Goal: Task Accomplishment & Management: Contribute content

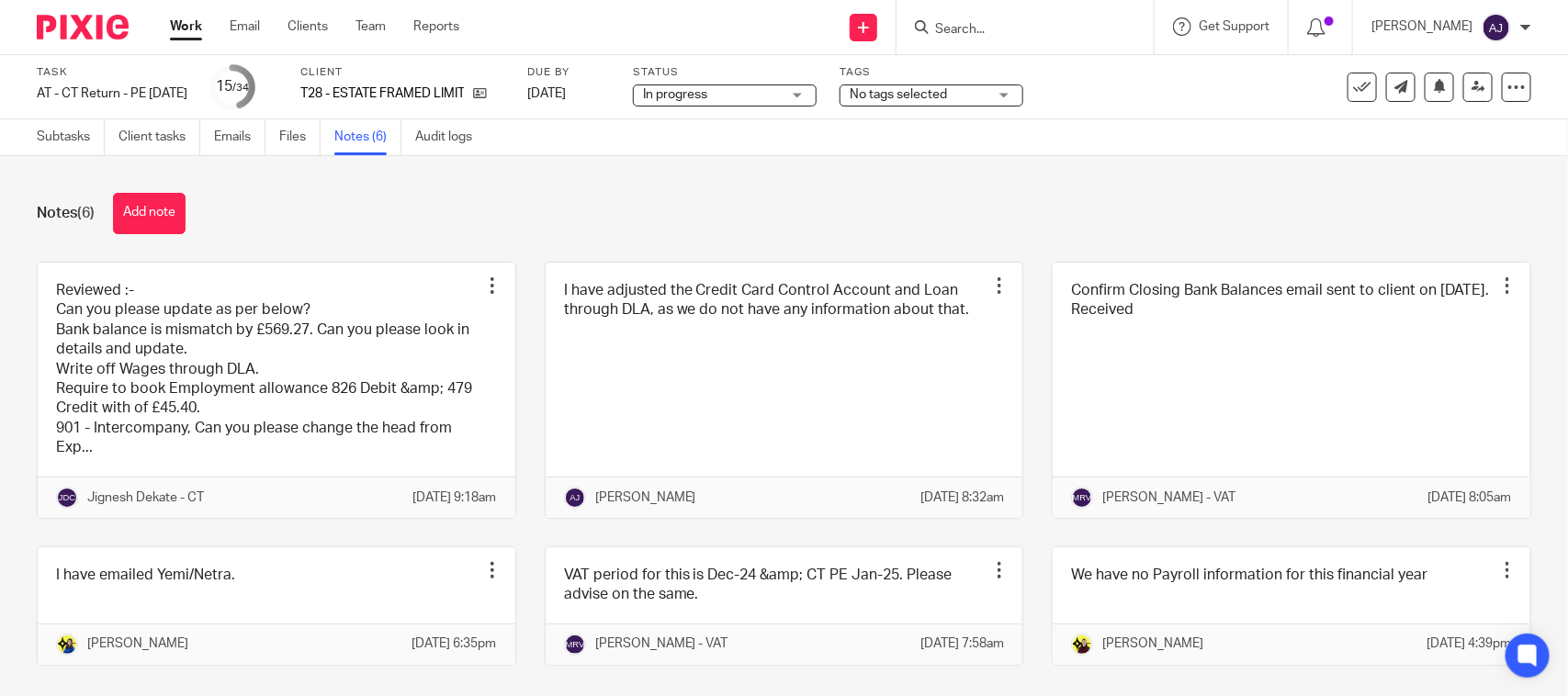
click at [333, 243] on div "Notes (6) Add note Reviewed :- Can you please update as per below? Bank balance…" at bounding box center [784, 426] width 1568 height 540
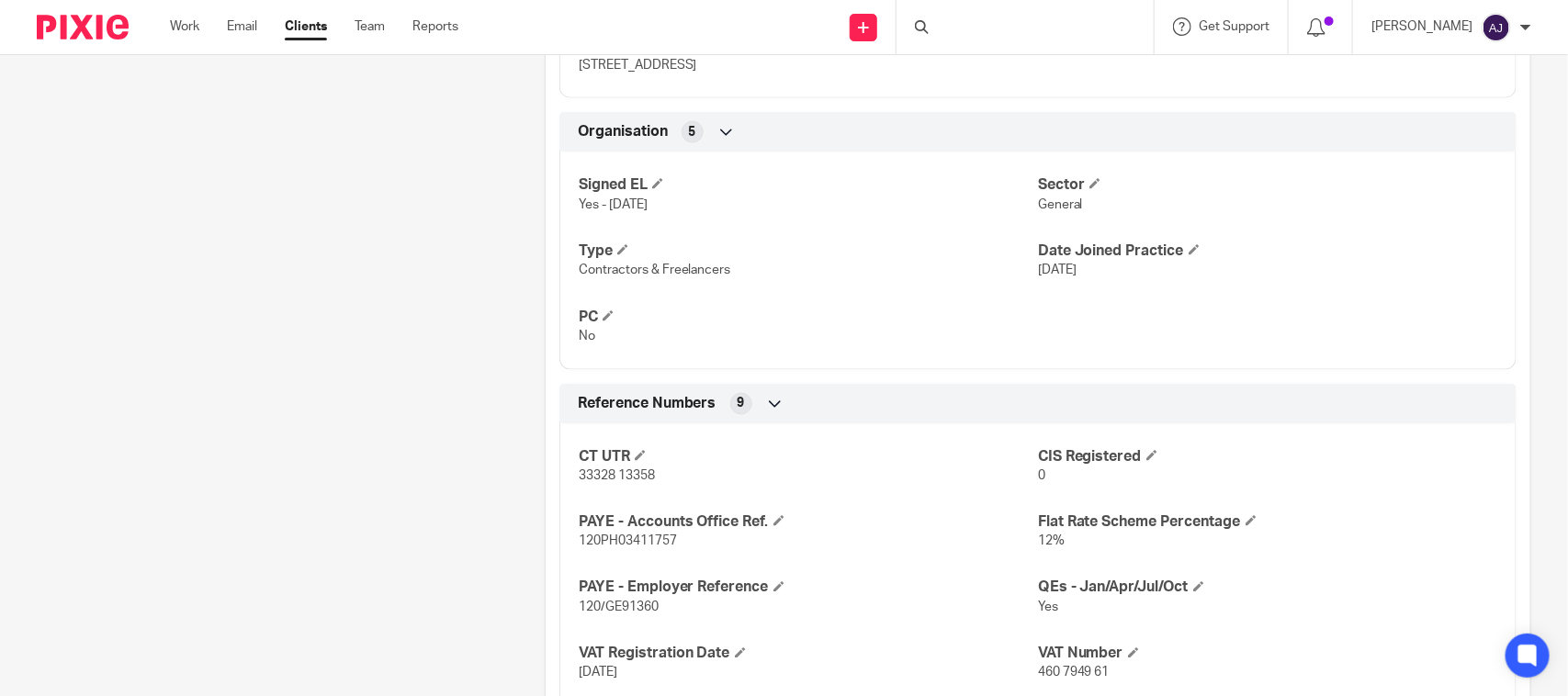
scroll to position [1033, 0]
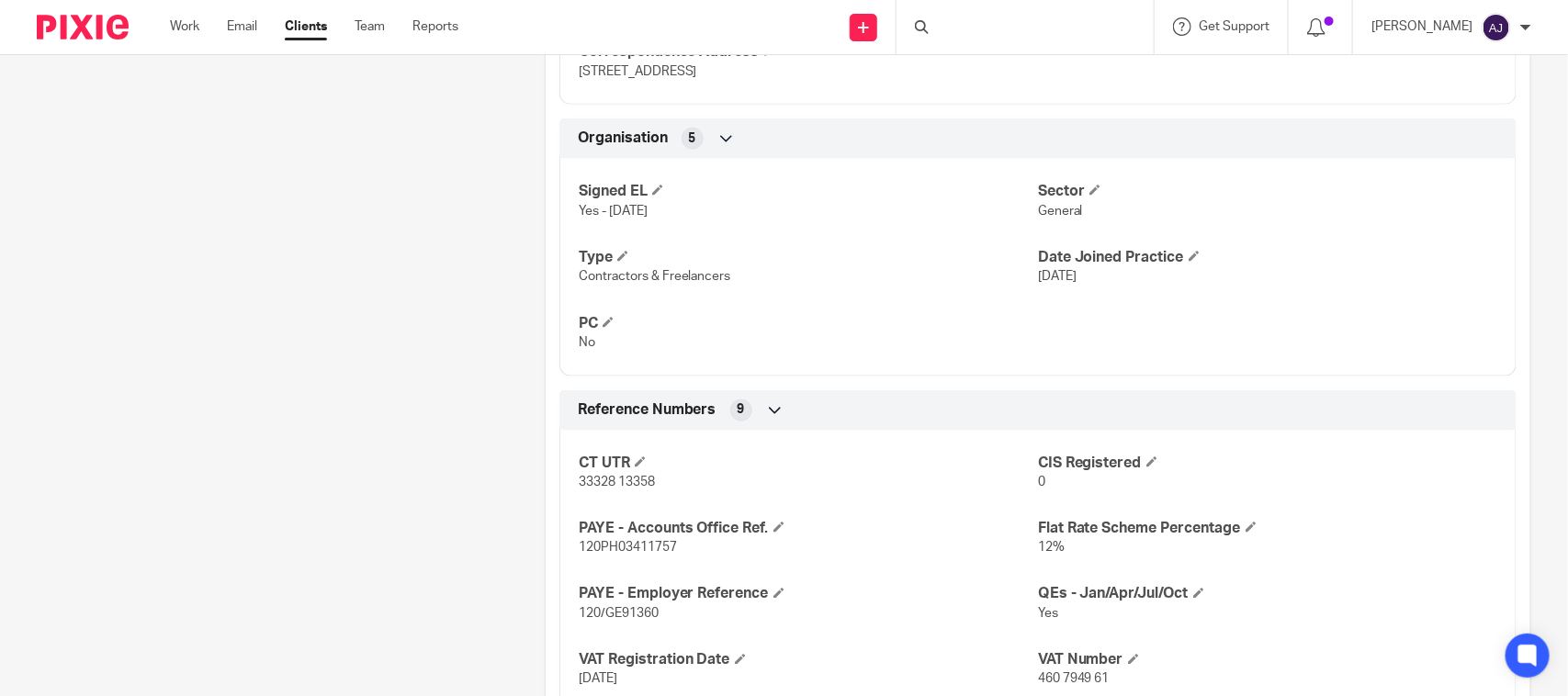
click at [493, 248] on div "Client contacts Ian Tetteh-Ejoeji (Business Analyst) 07535 165 265 i.tetteh@hot…" at bounding box center [262, 267] width 508 height 2208
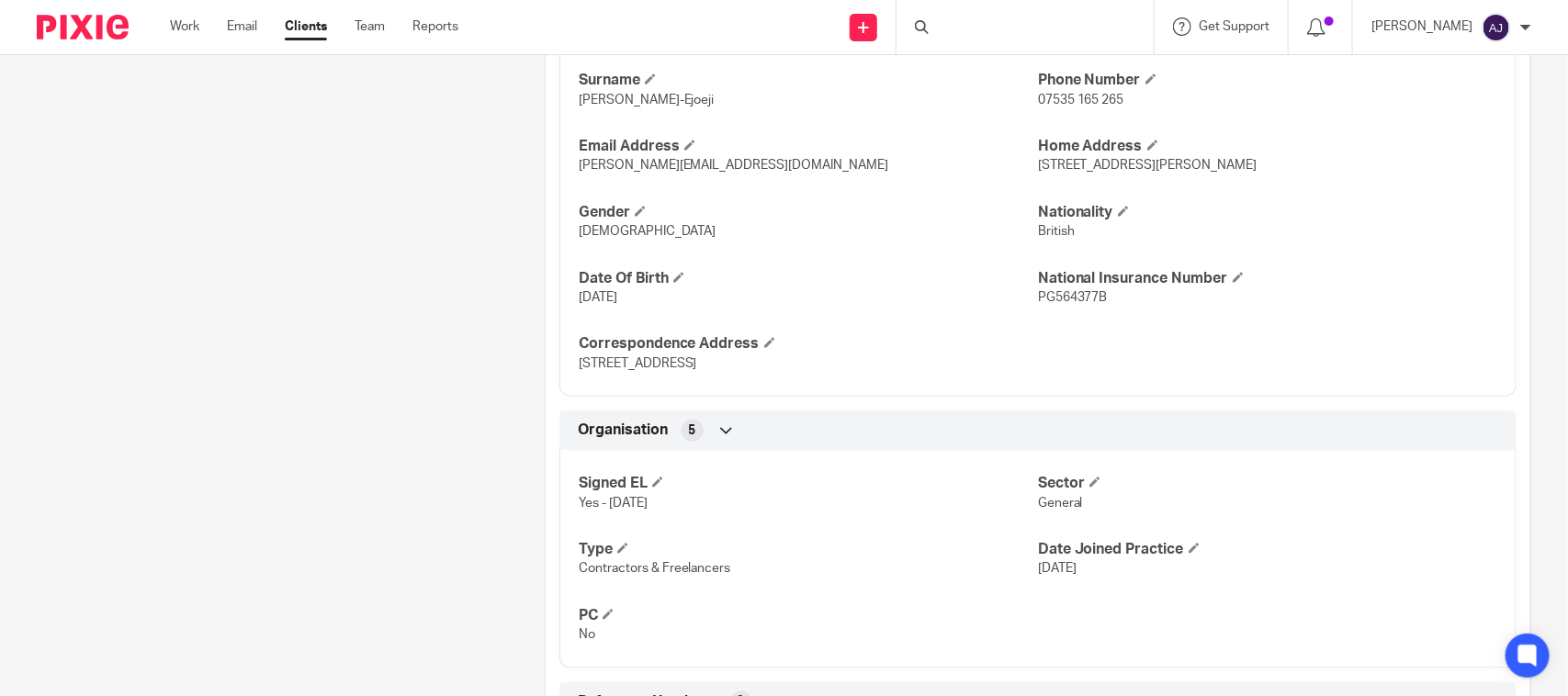
scroll to position [688, 0]
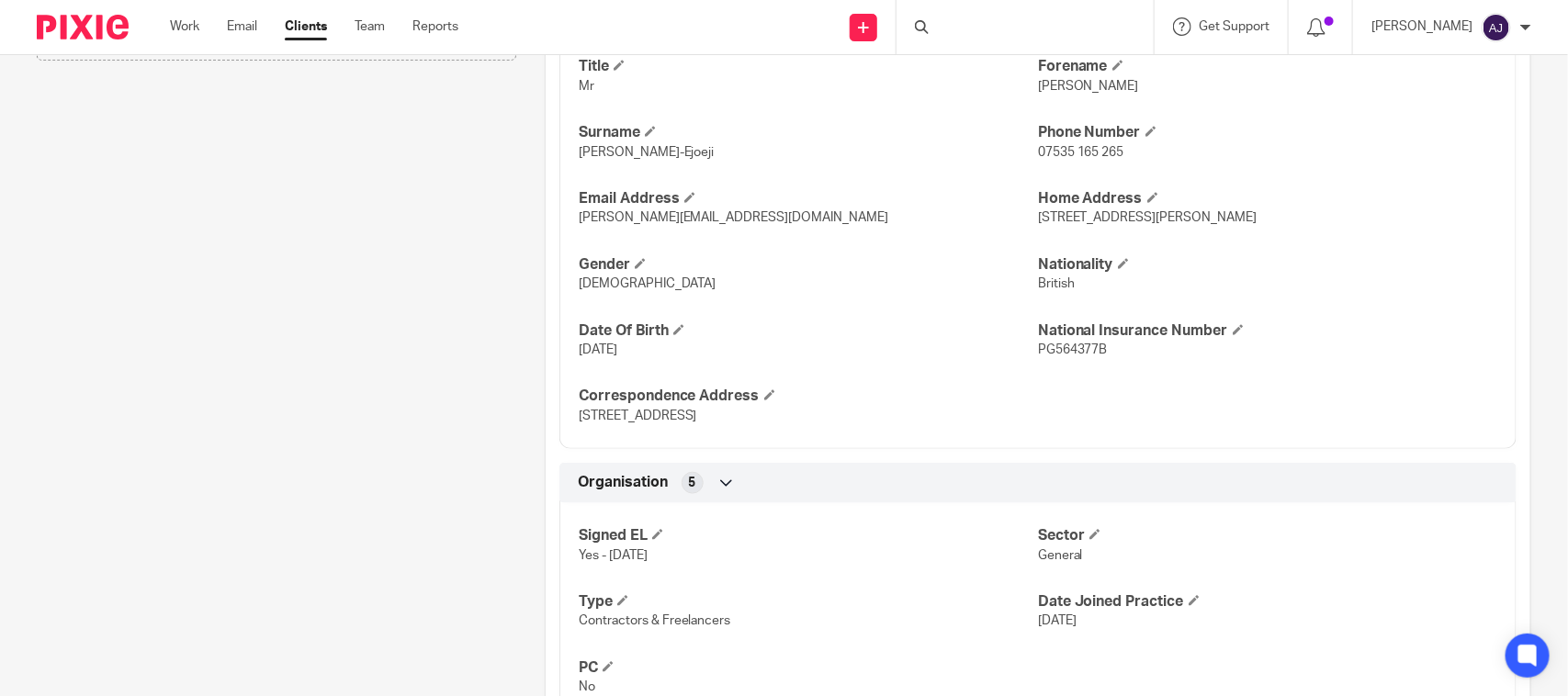
click at [309, 356] on div "Client contacts Ian Tetteh-Ejoeji (Business Analyst) 07535 165 265 i.tetteh@hot…" at bounding box center [262, 610] width 508 height 2208
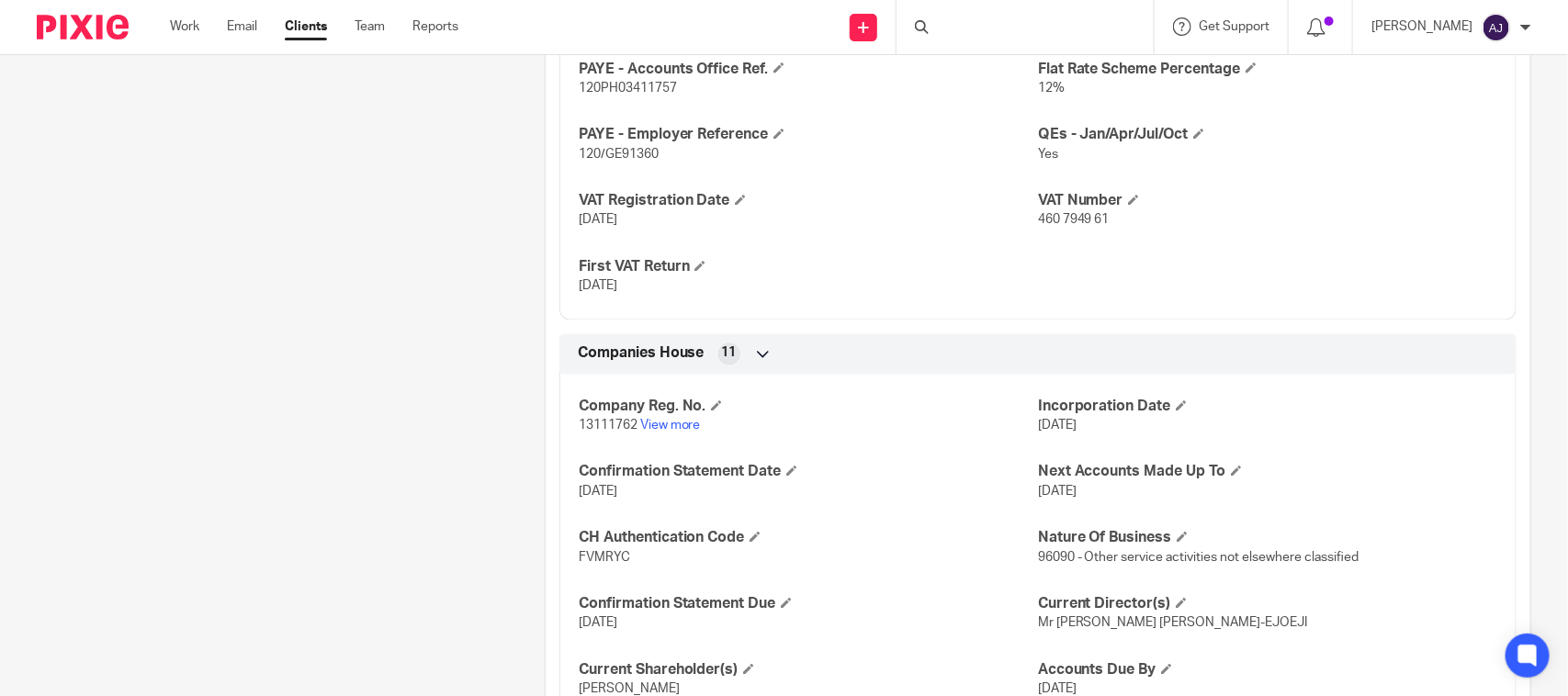
scroll to position [1147, 0]
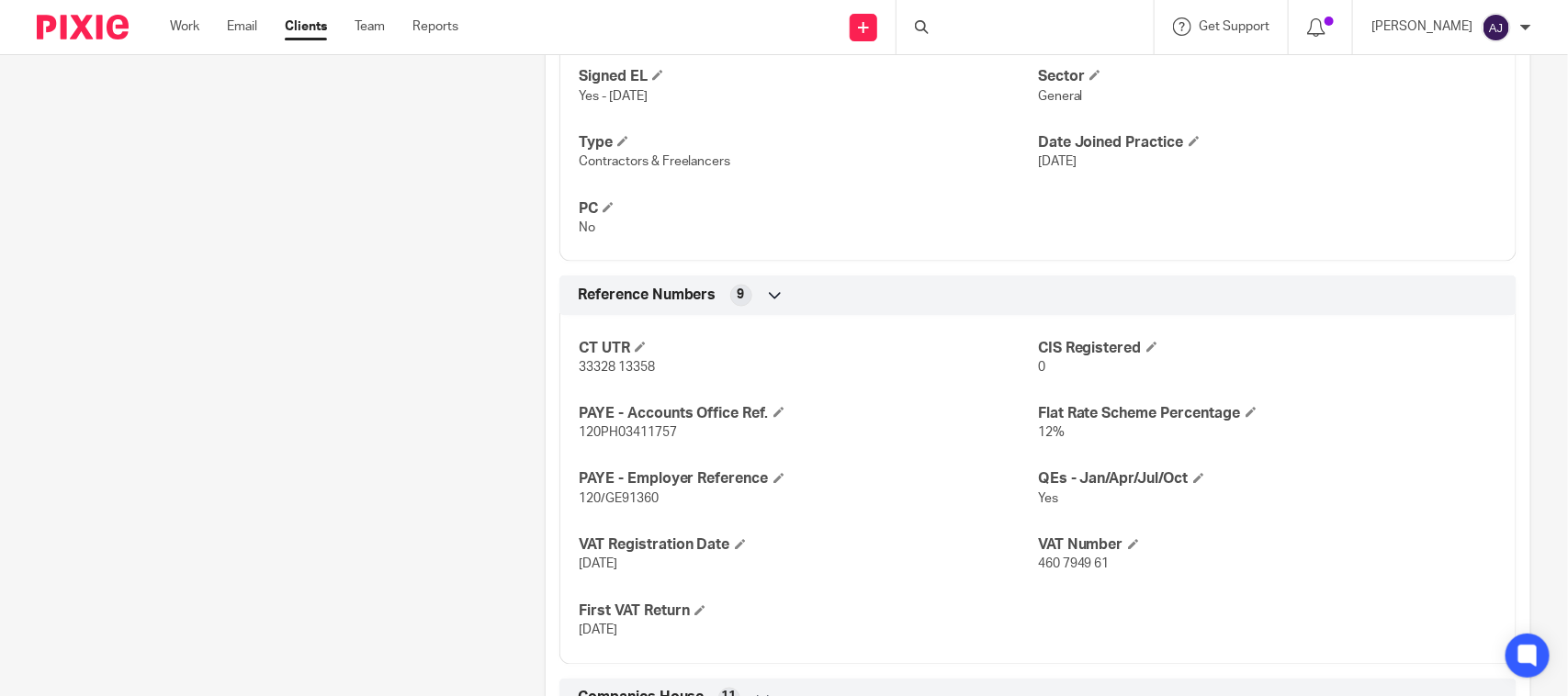
click at [956, 24] on div at bounding box center [1025, 27] width 257 height 54
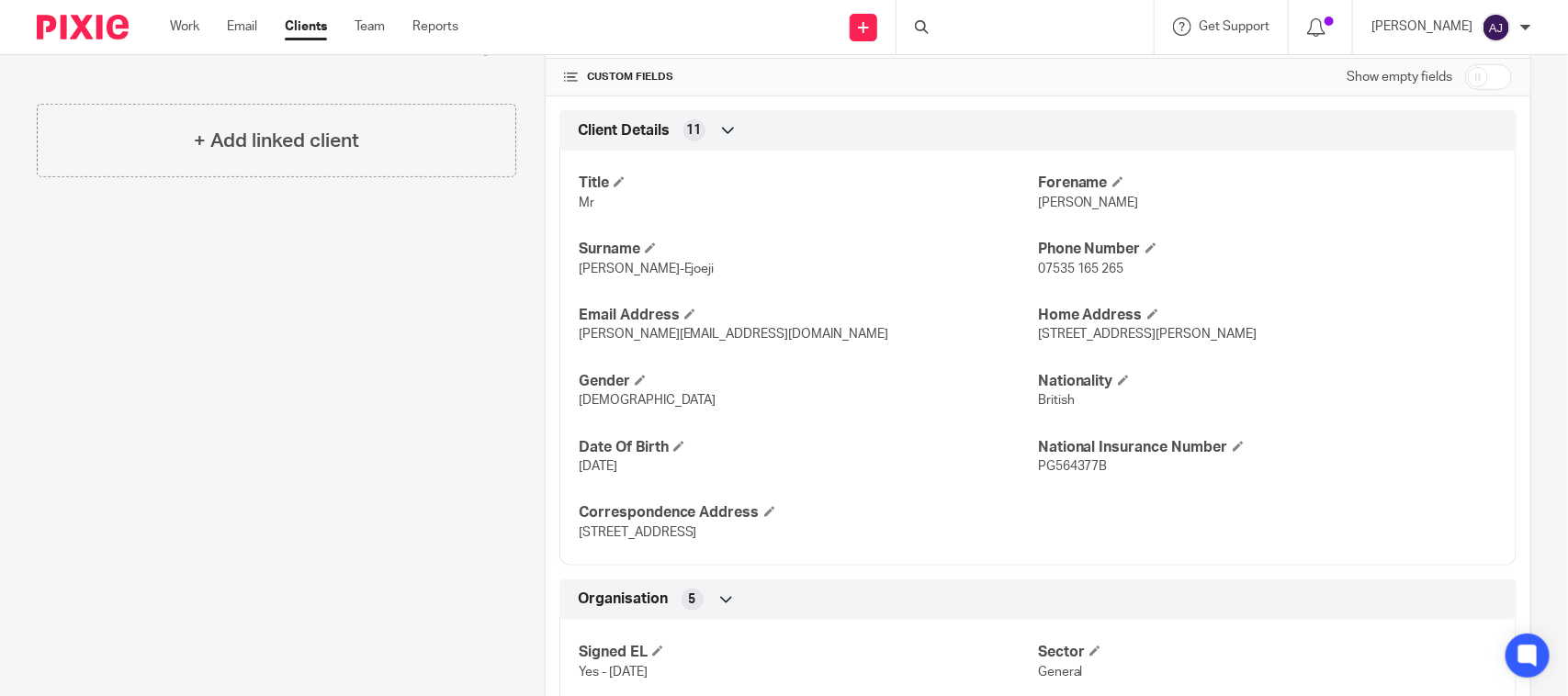
scroll to position [0, 0]
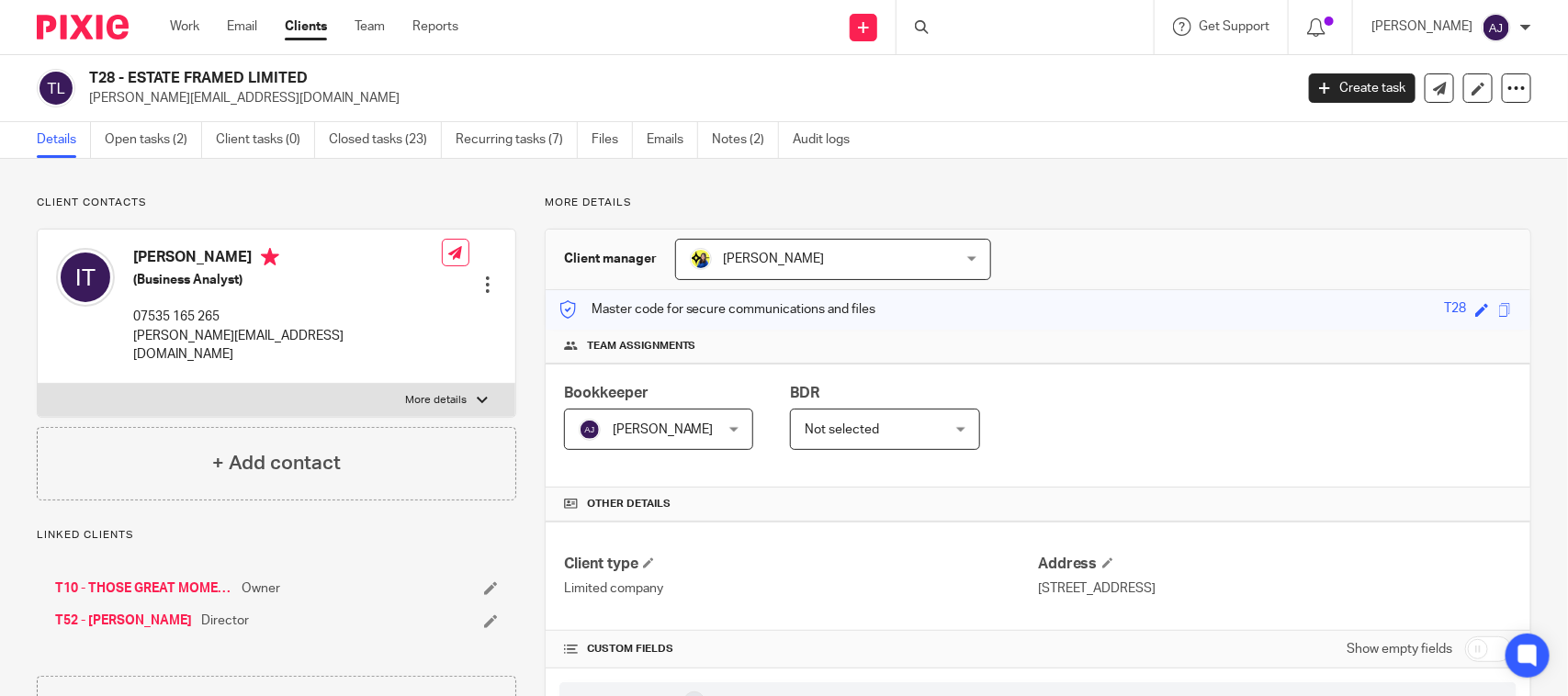
click at [1013, 12] on div at bounding box center [1025, 27] width 257 height 54
click at [1012, 18] on div at bounding box center [1025, 27] width 257 height 54
click at [1008, 24] on div at bounding box center [1025, 27] width 257 height 54
click at [992, 32] on div at bounding box center [1025, 27] width 257 height 54
click at [929, 21] on icon at bounding box center [921, 27] width 13 height 13
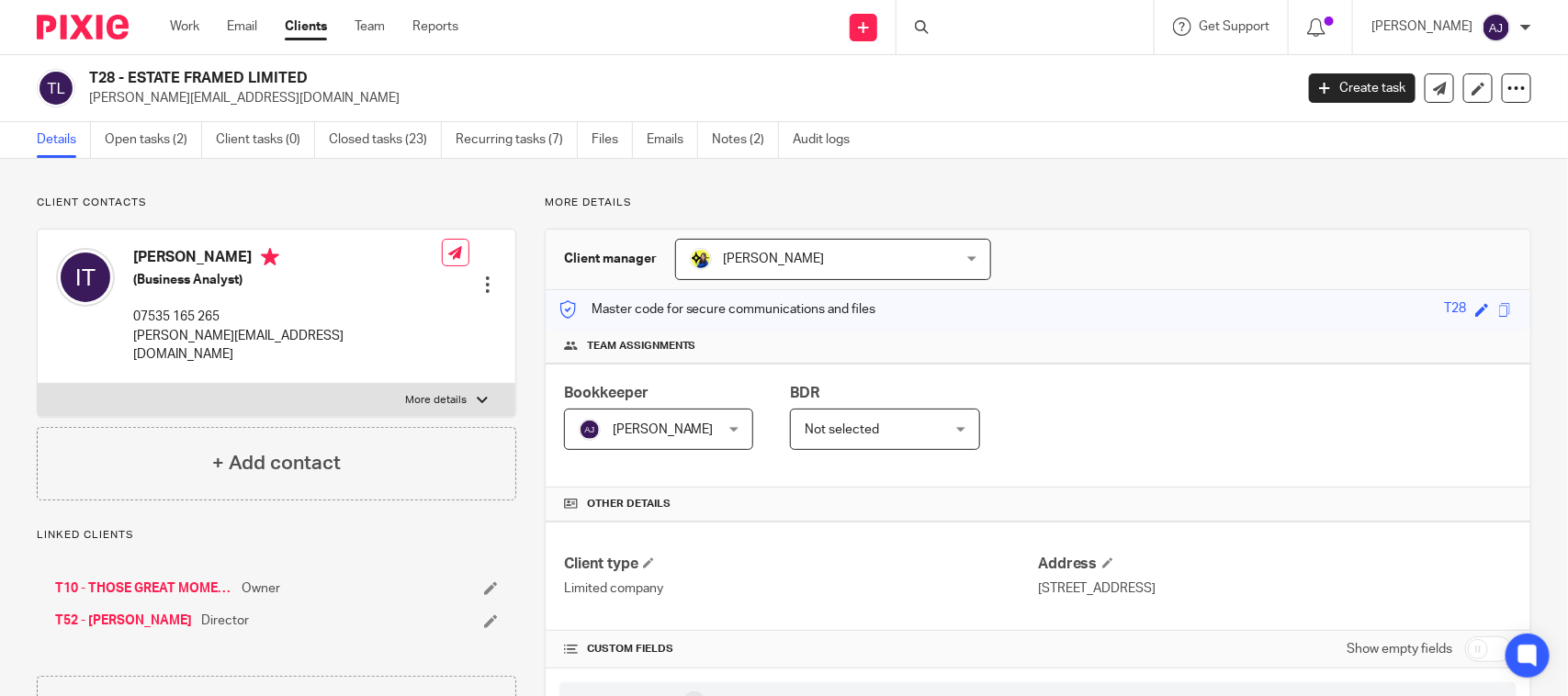
click at [929, 25] on icon at bounding box center [921, 27] width 13 height 13
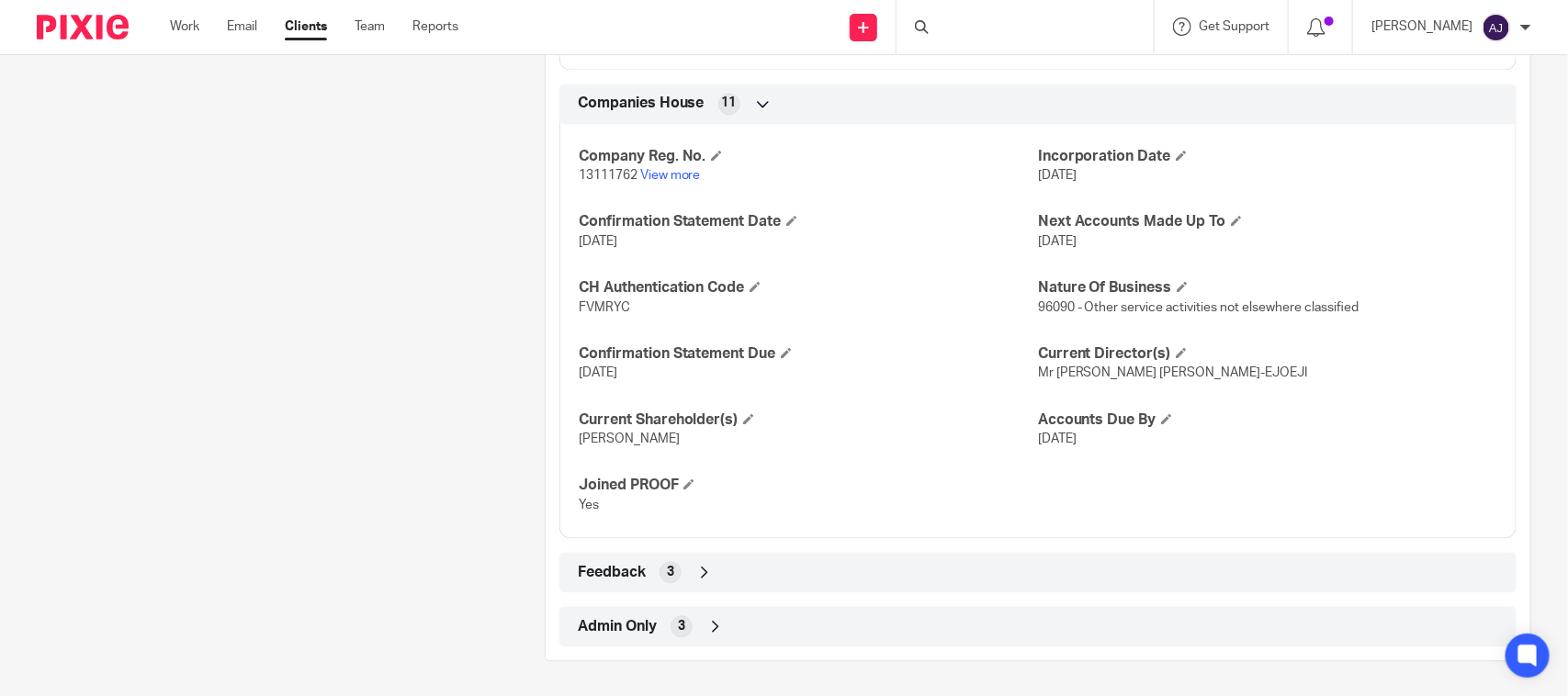
scroll to position [1747, 0]
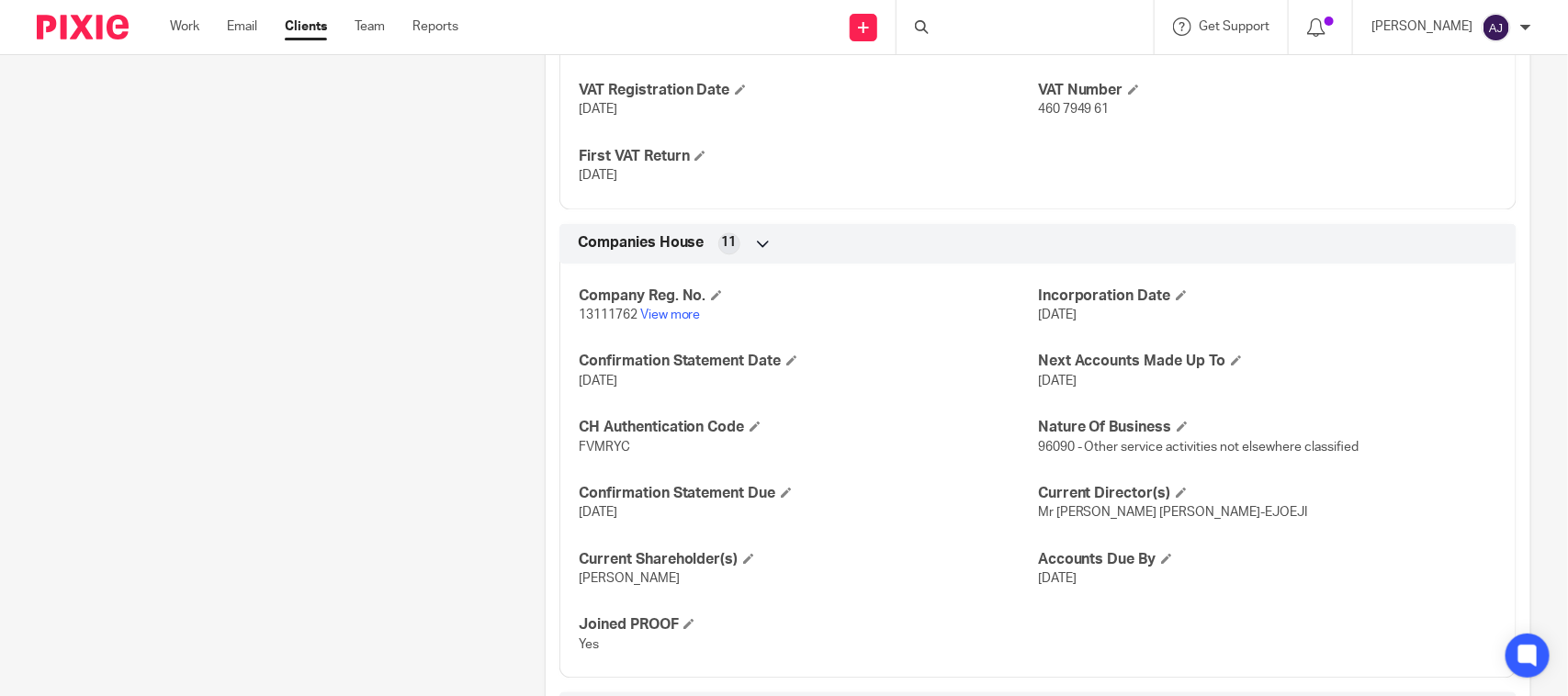
scroll to position [1402, 0]
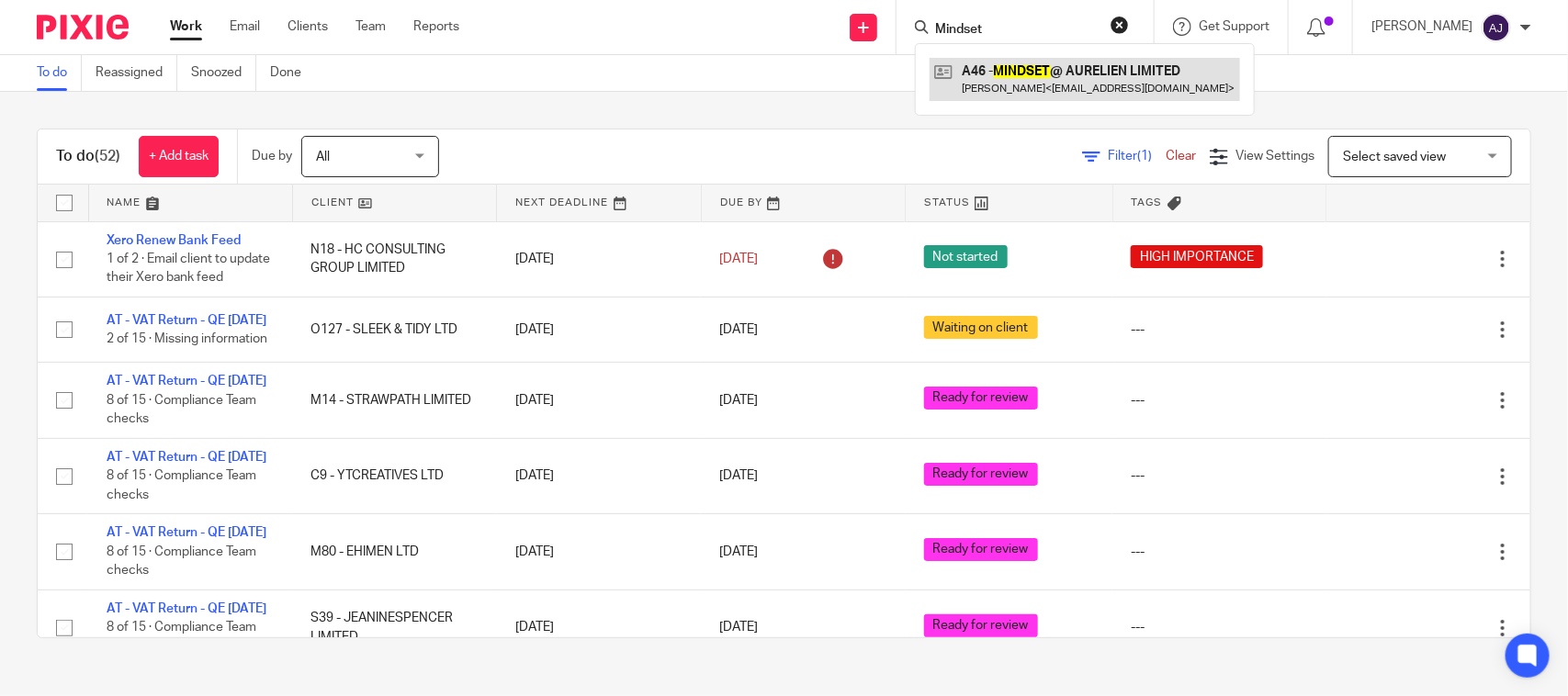
type input "Mindset"
click at [1015, 69] on link at bounding box center [1085, 79] width 311 height 42
click at [1004, 70] on link at bounding box center [1085, 79] width 311 height 42
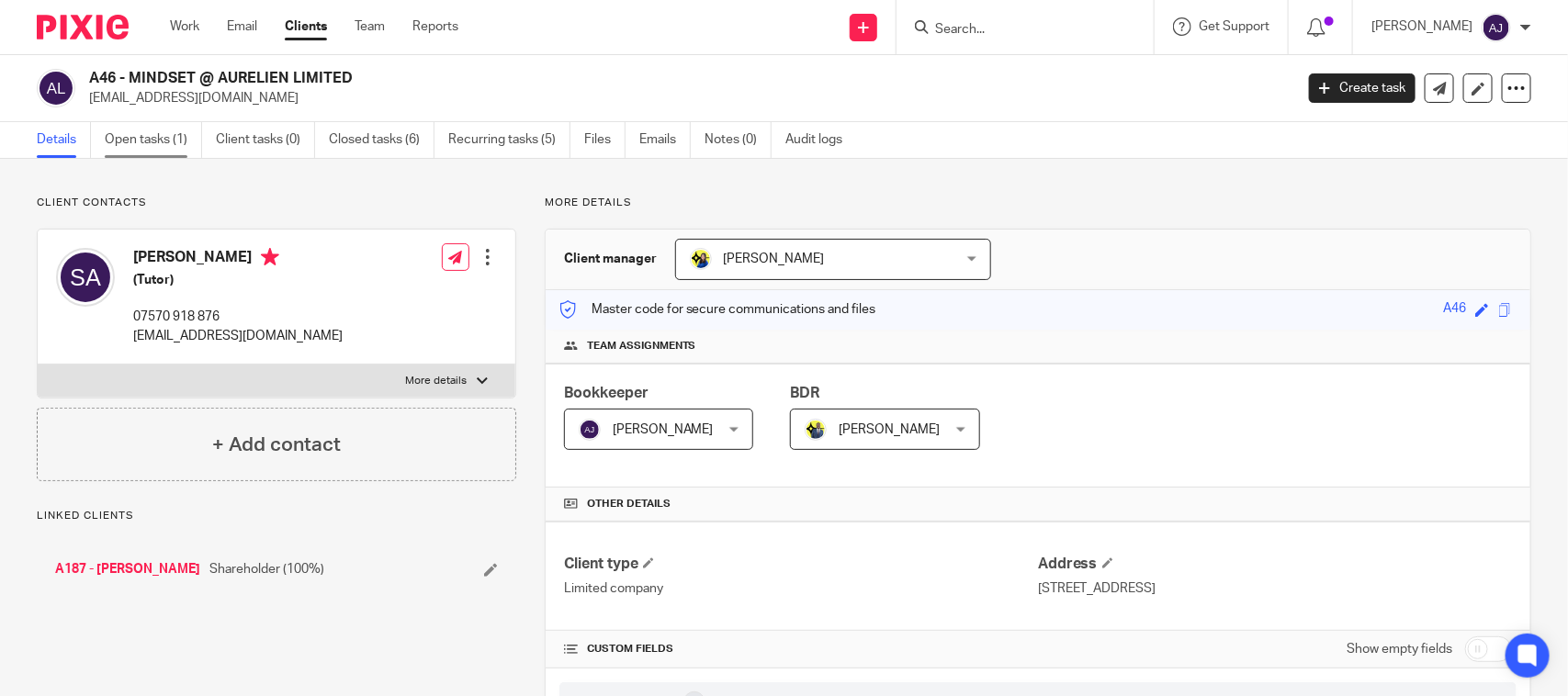
click at [167, 138] on link "Open tasks (1)" at bounding box center [153, 140] width 97 height 36
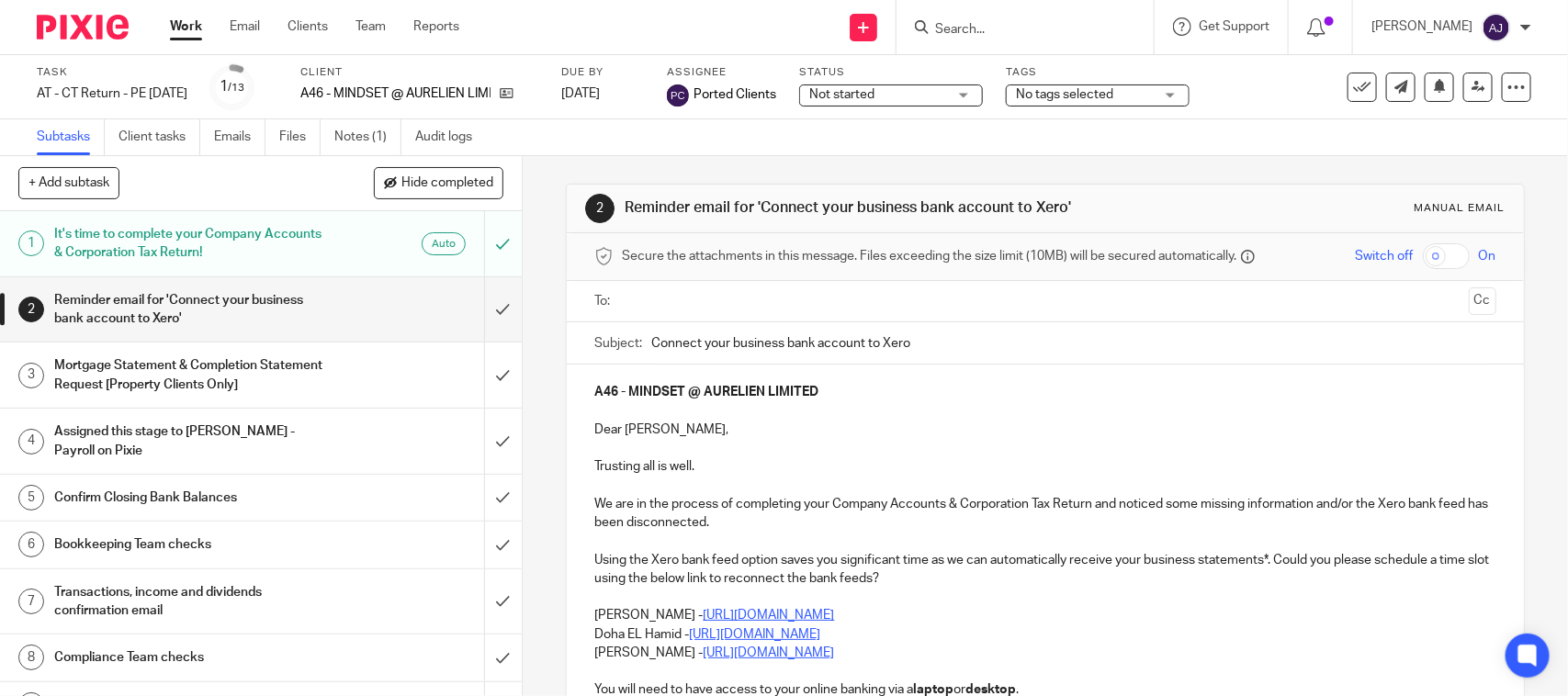
click at [346, 140] on link "Notes (1)" at bounding box center [368, 137] width 67 height 36
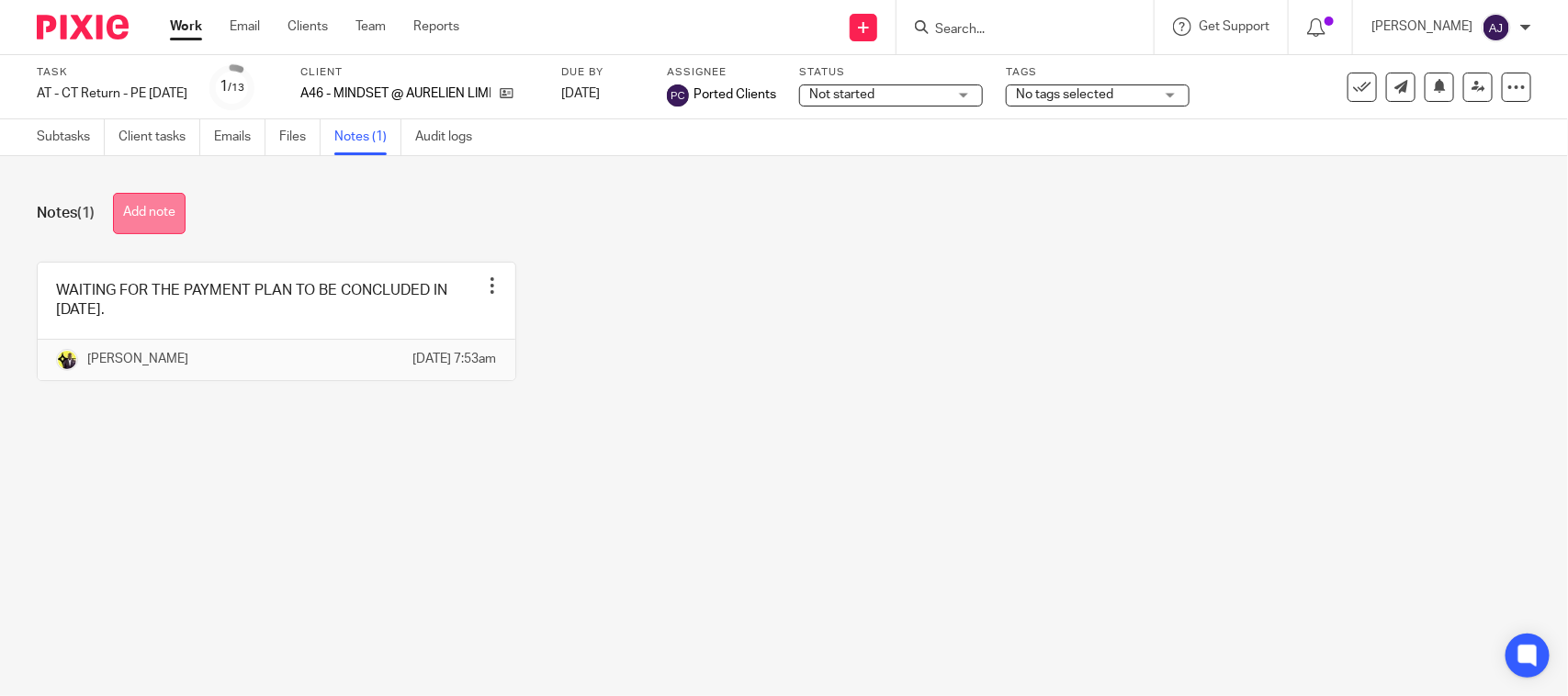
click at [175, 202] on button "Add note" at bounding box center [150, 212] width 72 height 41
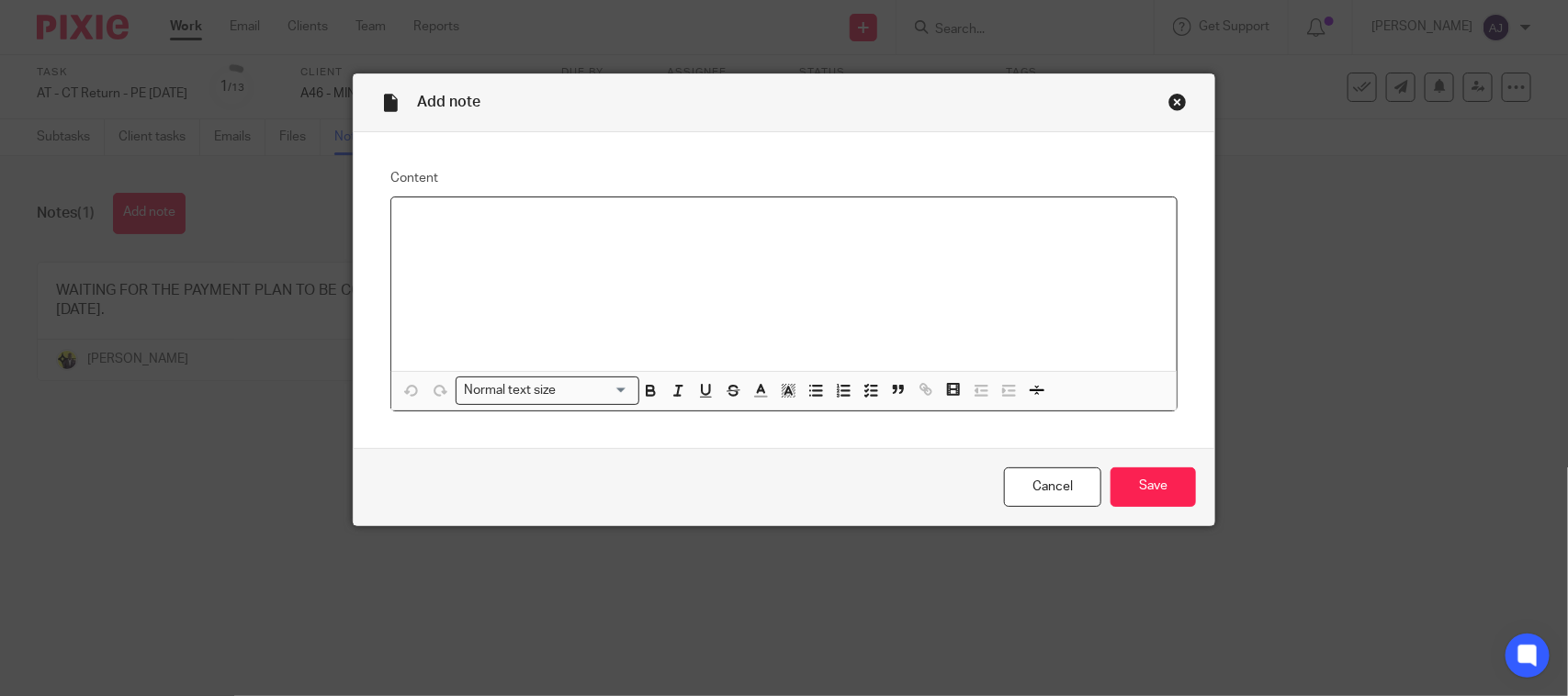
click at [832, 267] on div at bounding box center [784, 284] width 785 height 173
click at [485, 283] on div at bounding box center [784, 284] width 785 height 173
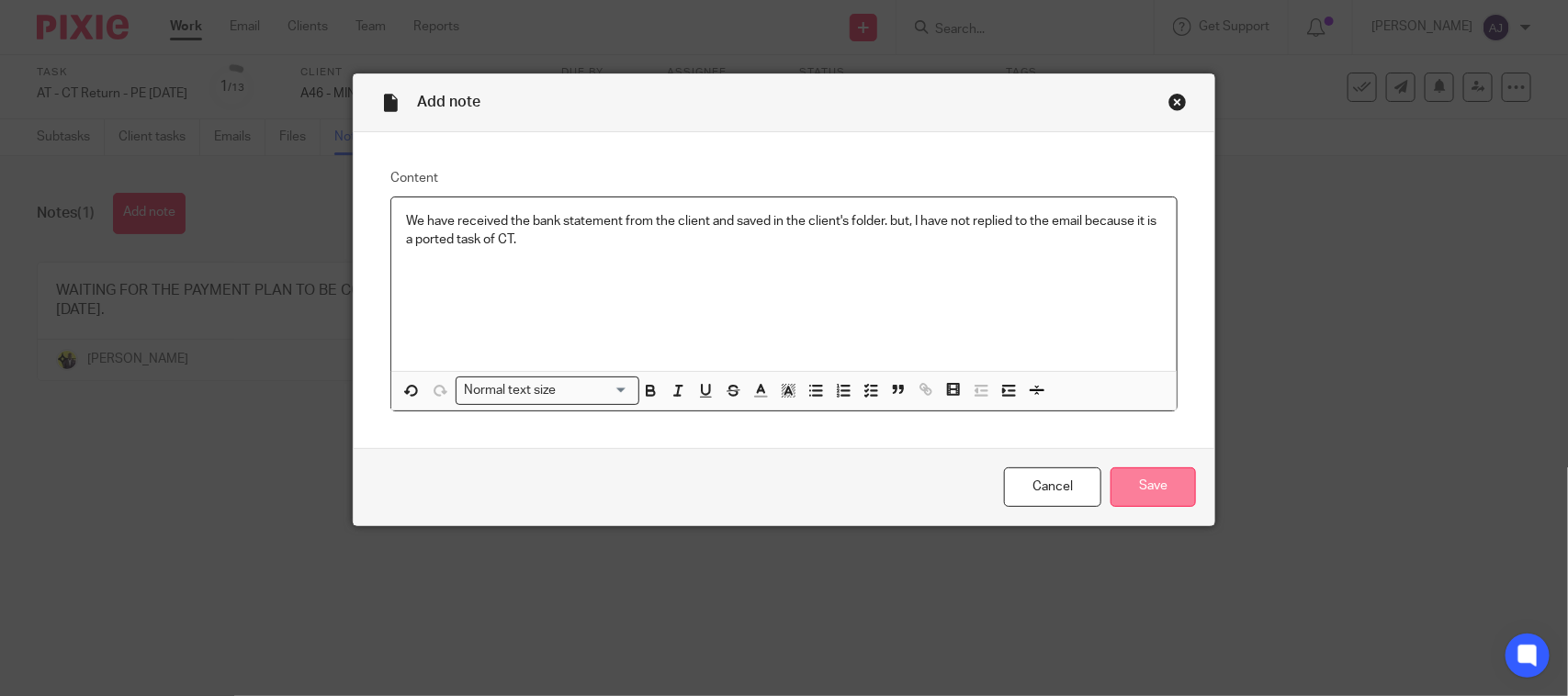
click at [1166, 484] on input "Save" at bounding box center [1154, 487] width 86 height 39
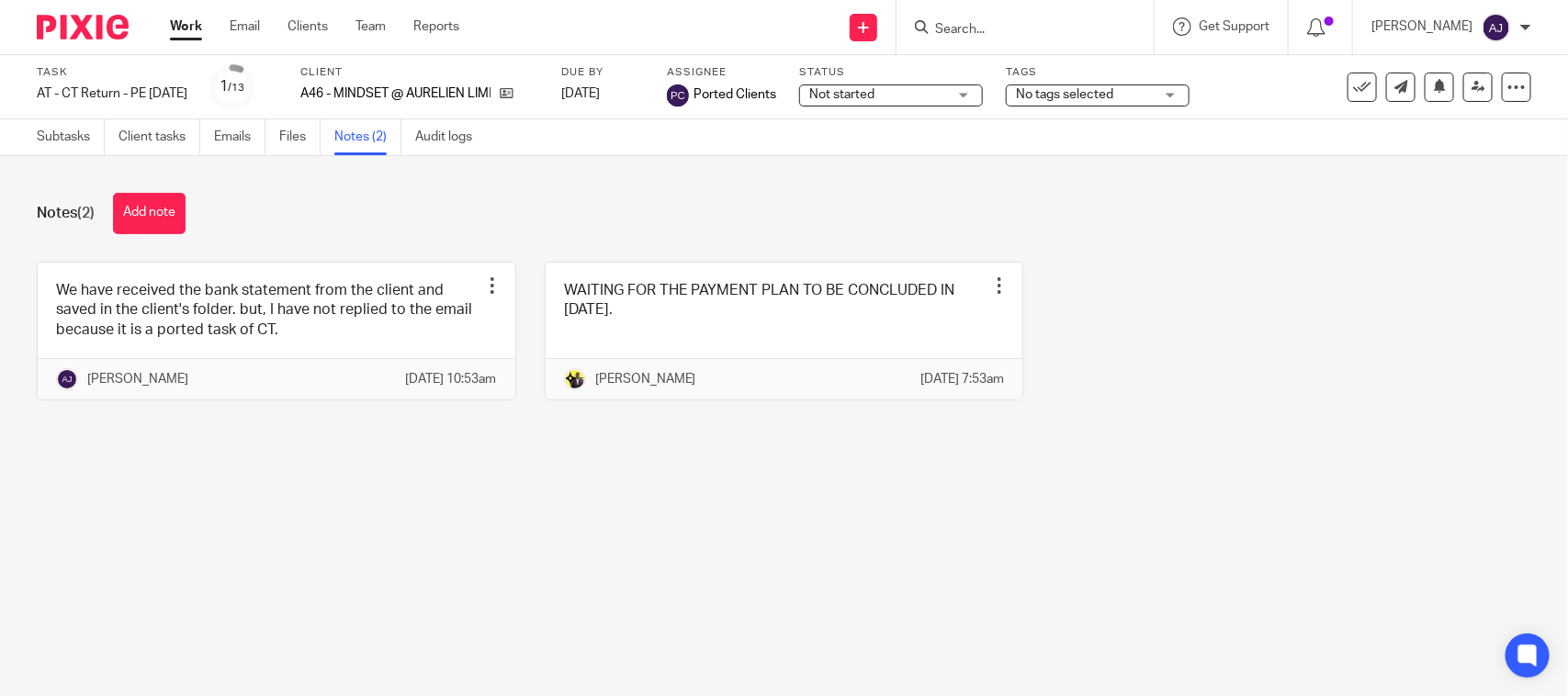
click at [1390, 409] on div "We have received the bank statement from the client and saved in the client's f…" at bounding box center [770, 345] width 1523 height 167
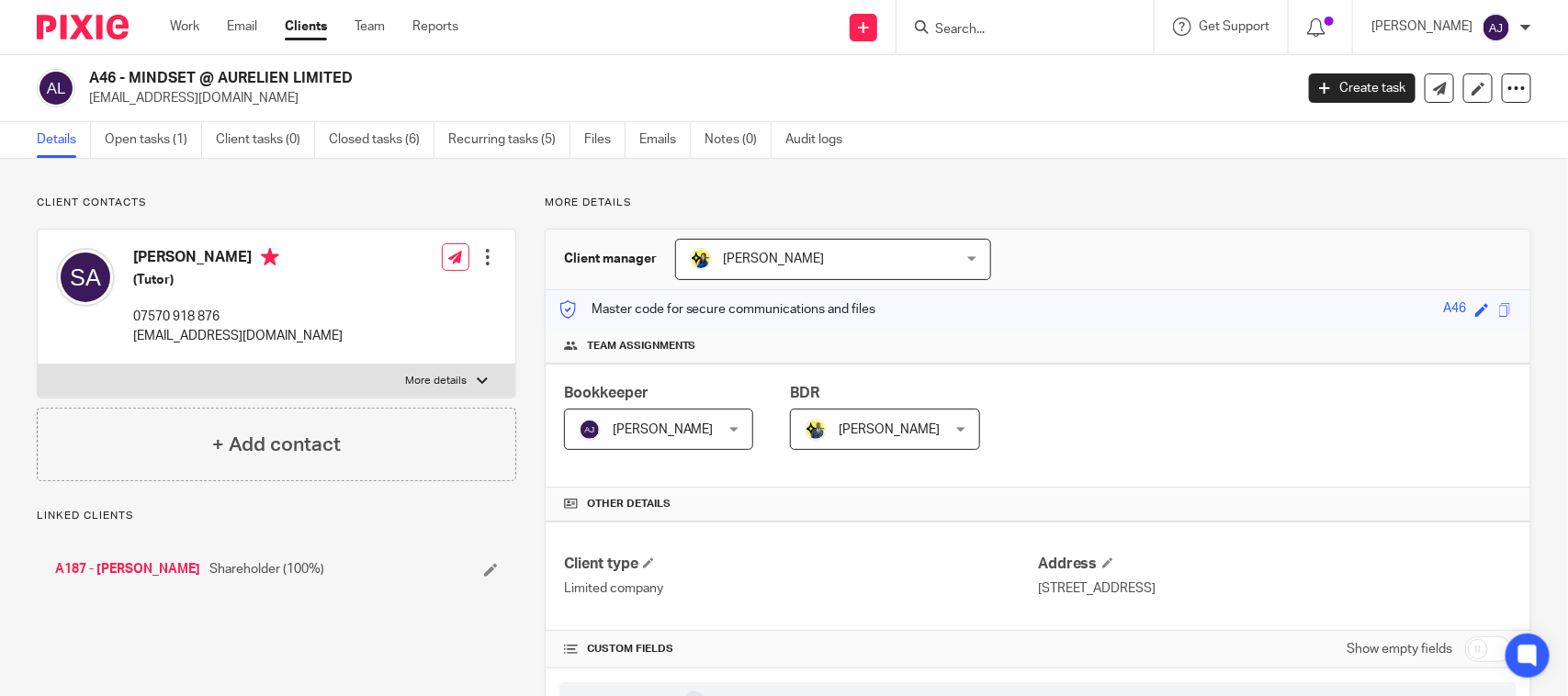
drag, startPoint x: 131, startPoint y: 78, endPoint x: 434, endPoint y: 70, distance: 303.1
click at [434, 70] on h2 "A46 - MINDSET @ AURELIEN LIMITED" at bounding box center [566, 78] width 954 height 19
copy h2 "MINDSET @ AURELIEN LIMITED"
